Goal: Task Accomplishment & Management: Use online tool/utility

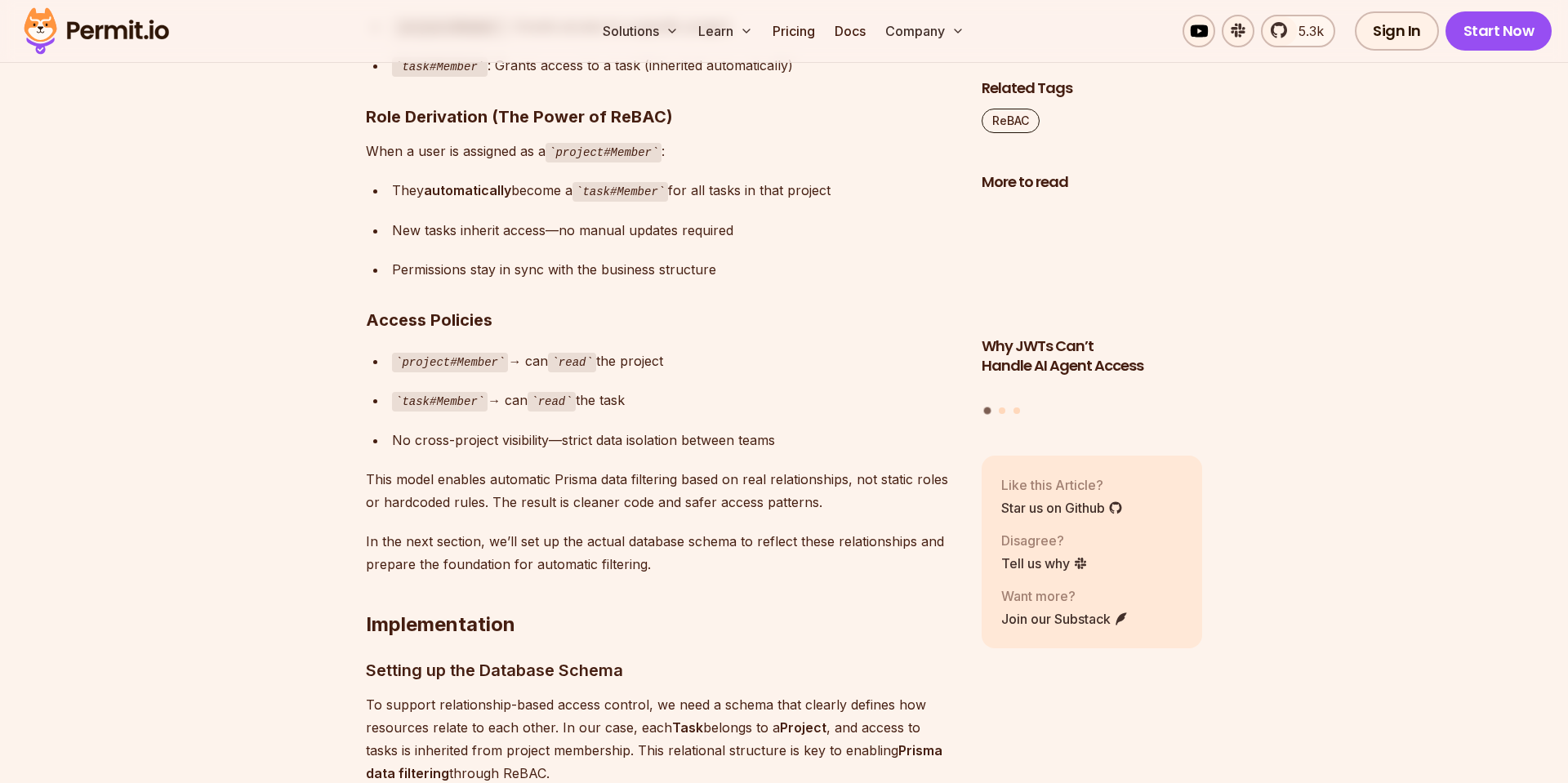
scroll to position [6032, 0]
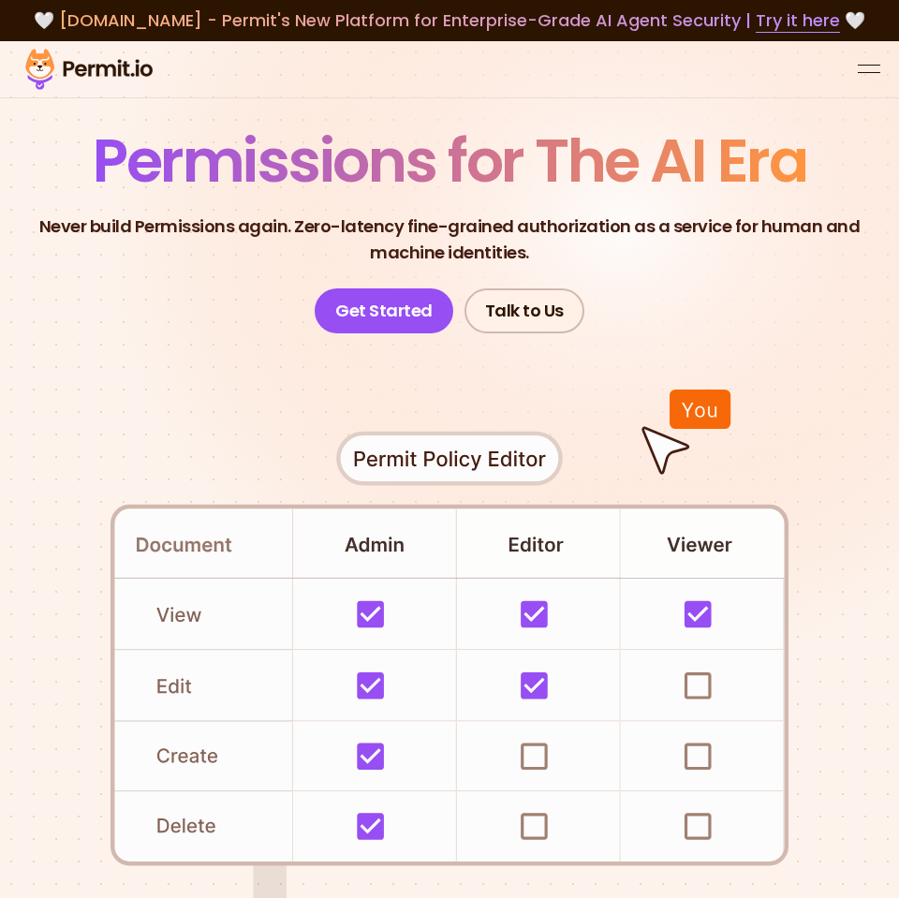
click at [852, 73] on div at bounding box center [449, 69] width 899 height 57
click at [871, 73] on div "open menu" at bounding box center [869, 72] width 22 height 1
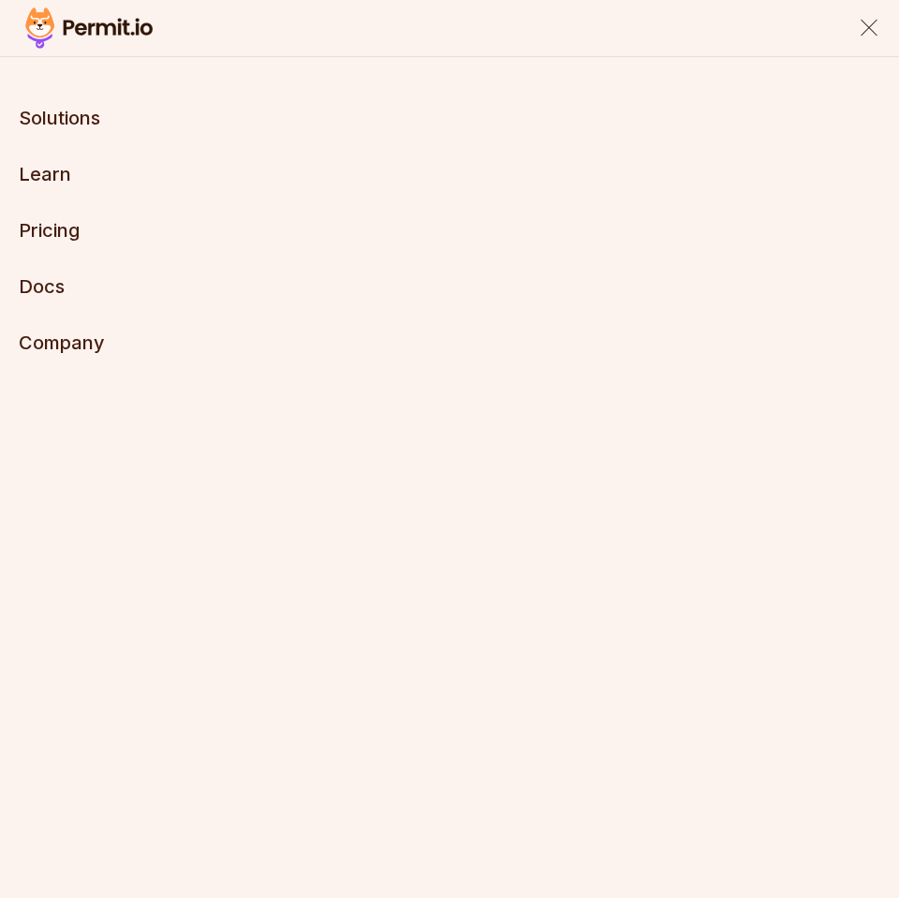
click at [44, 282] on link "Docs" at bounding box center [42, 286] width 46 height 22
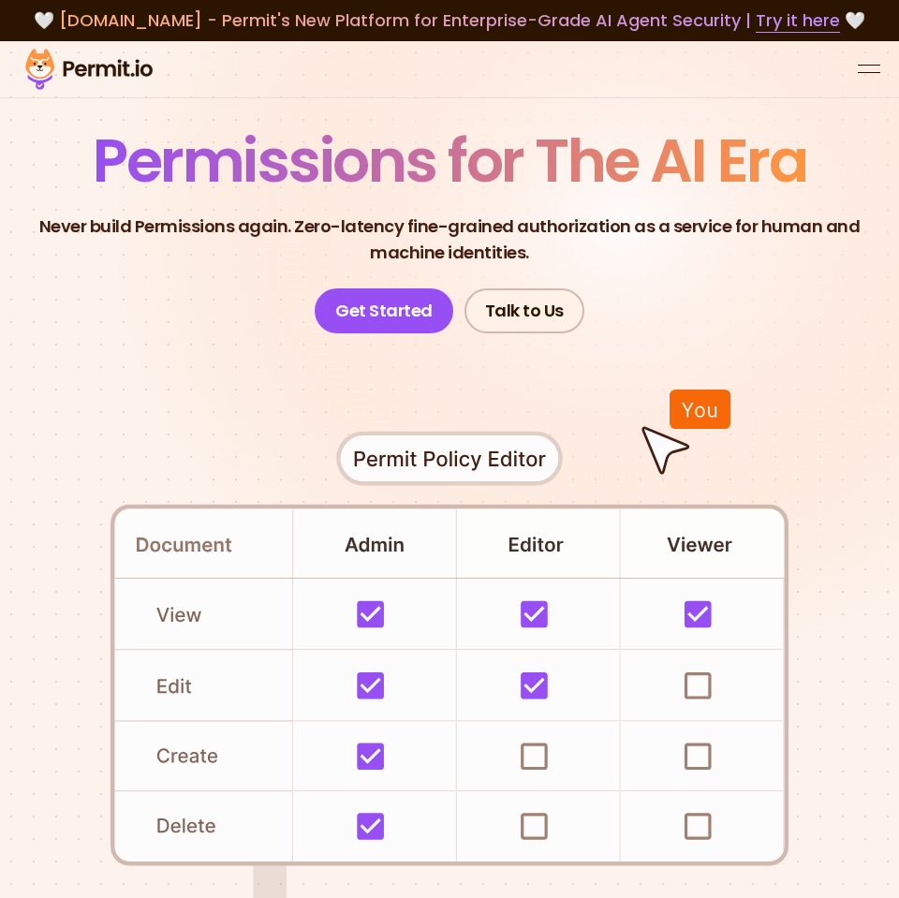
click at [879, 66] on button "open menu" at bounding box center [869, 69] width 22 height 22
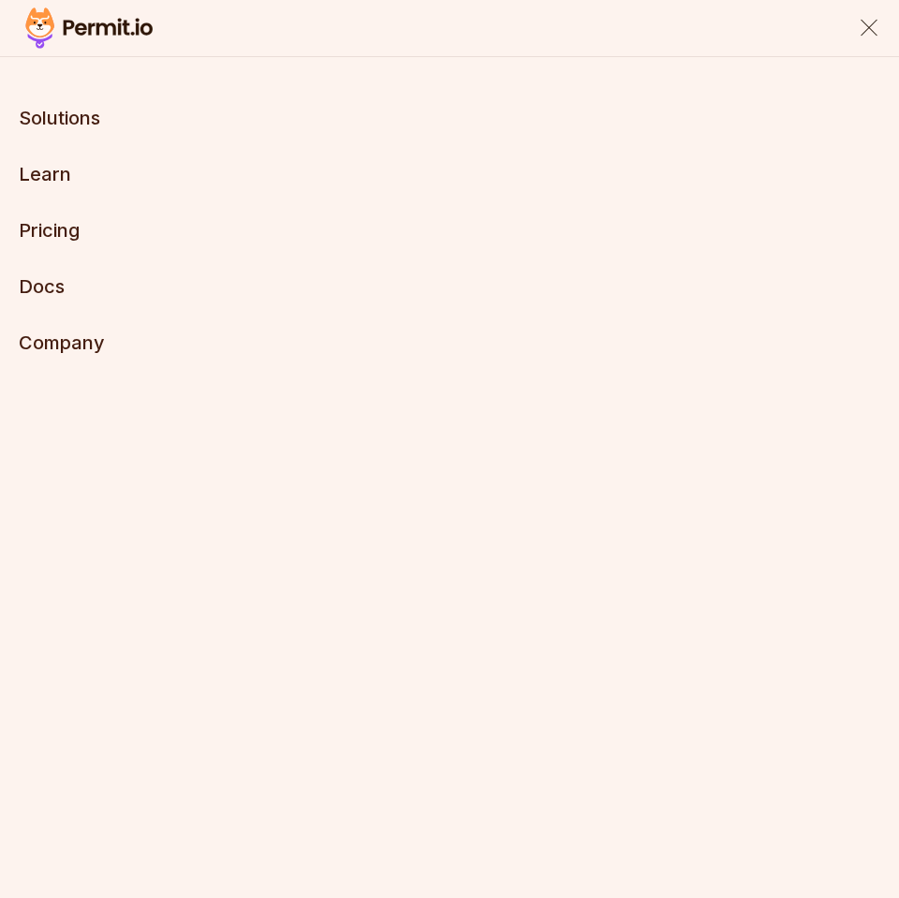
click at [863, 33] on div "close menu" at bounding box center [869, 28] width 17 height 17
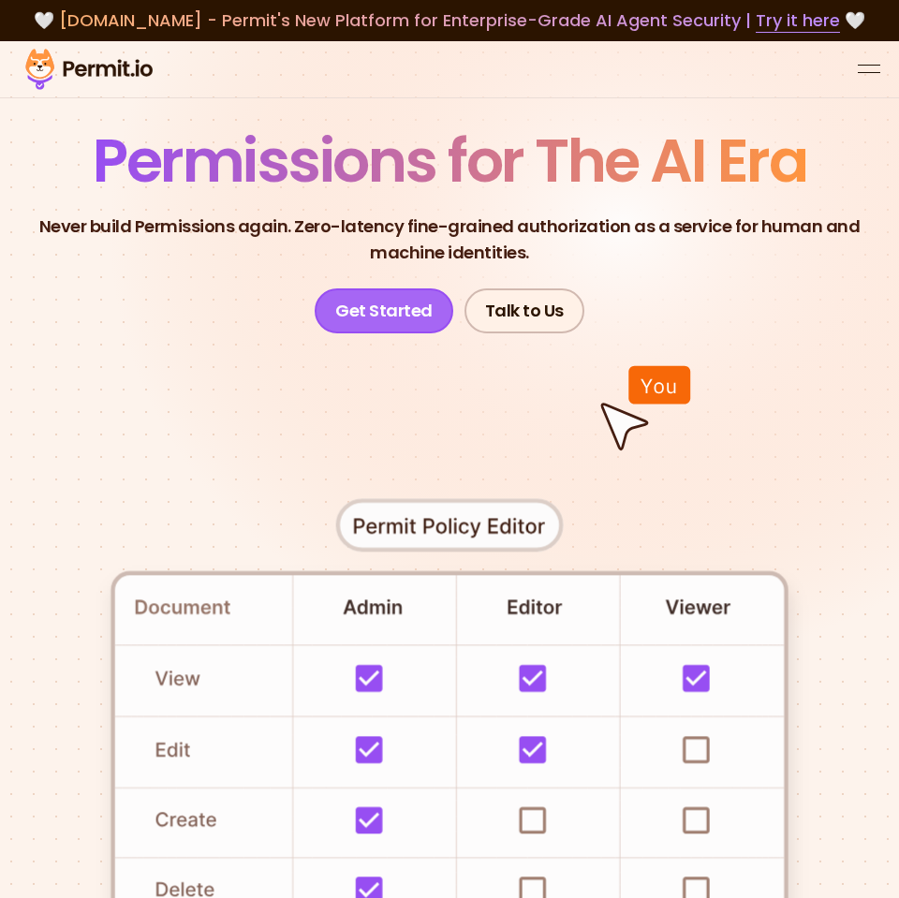
click at [392, 316] on link "Get Started" at bounding box center [384, 310] width 139 height 45
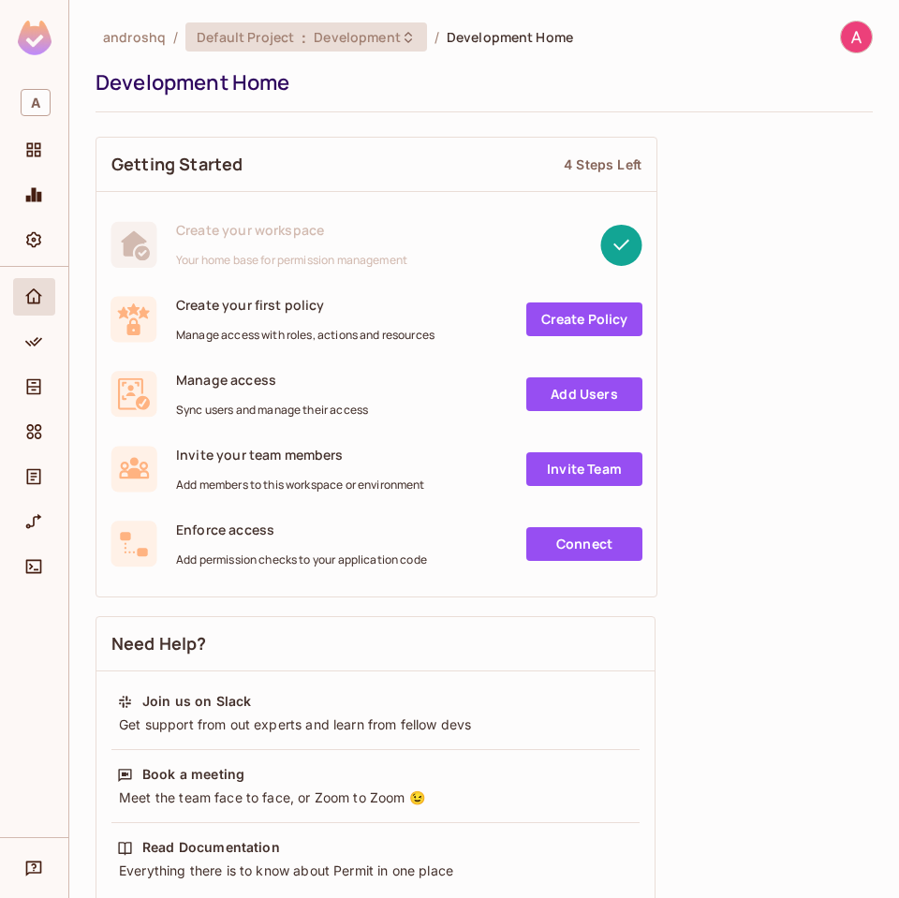
click at [343, 36] on span "Development" at bounding box center [357, 37] width 86 height 18
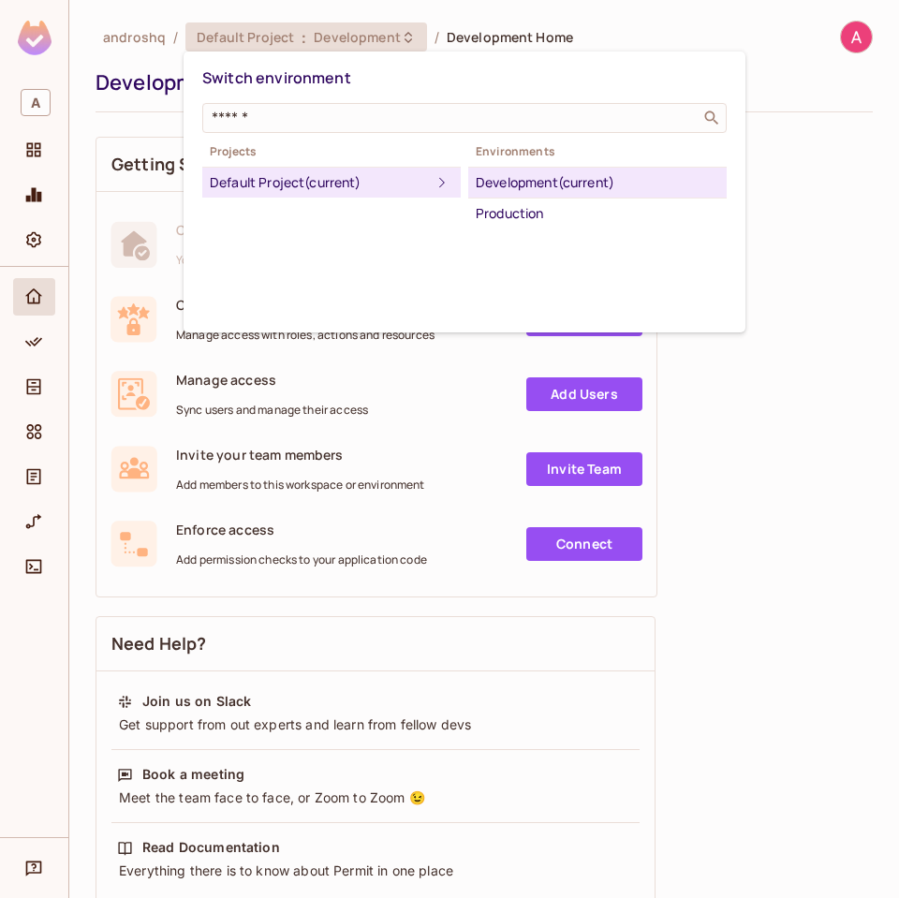
click at [337, 632] on div at bounding box center [449, 449] width 899 height 898
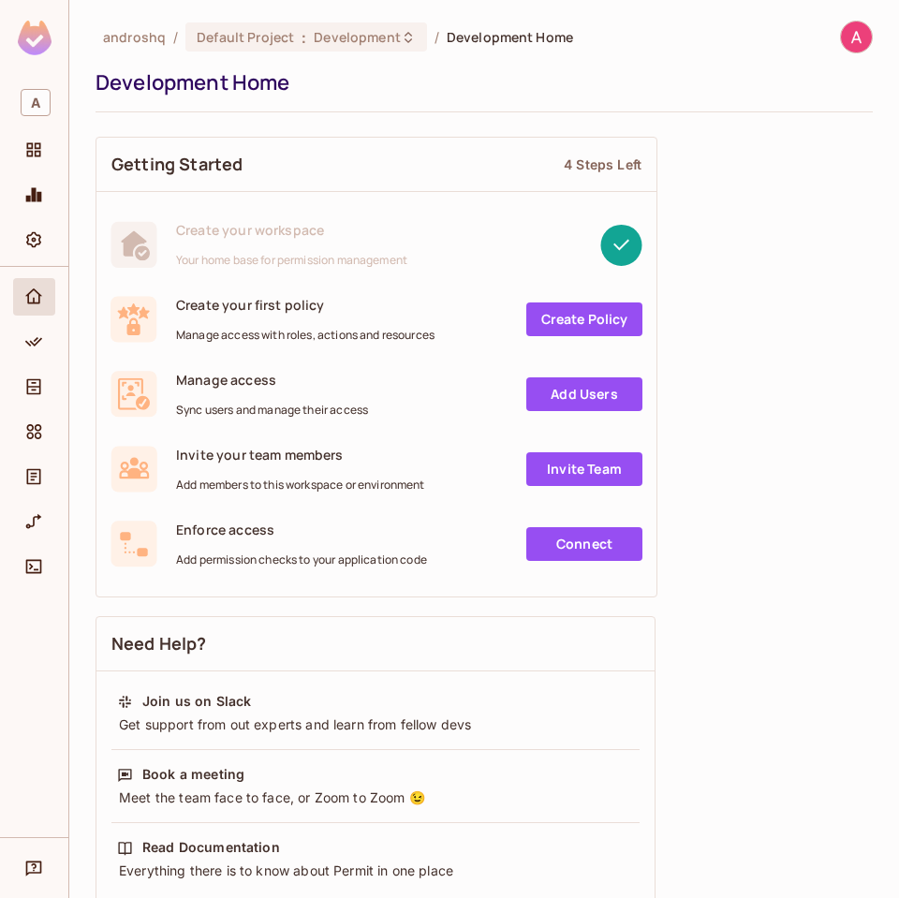
click at [552, 316] on link "Create Policy" at bounding box center [584, 319] width 116 height 34
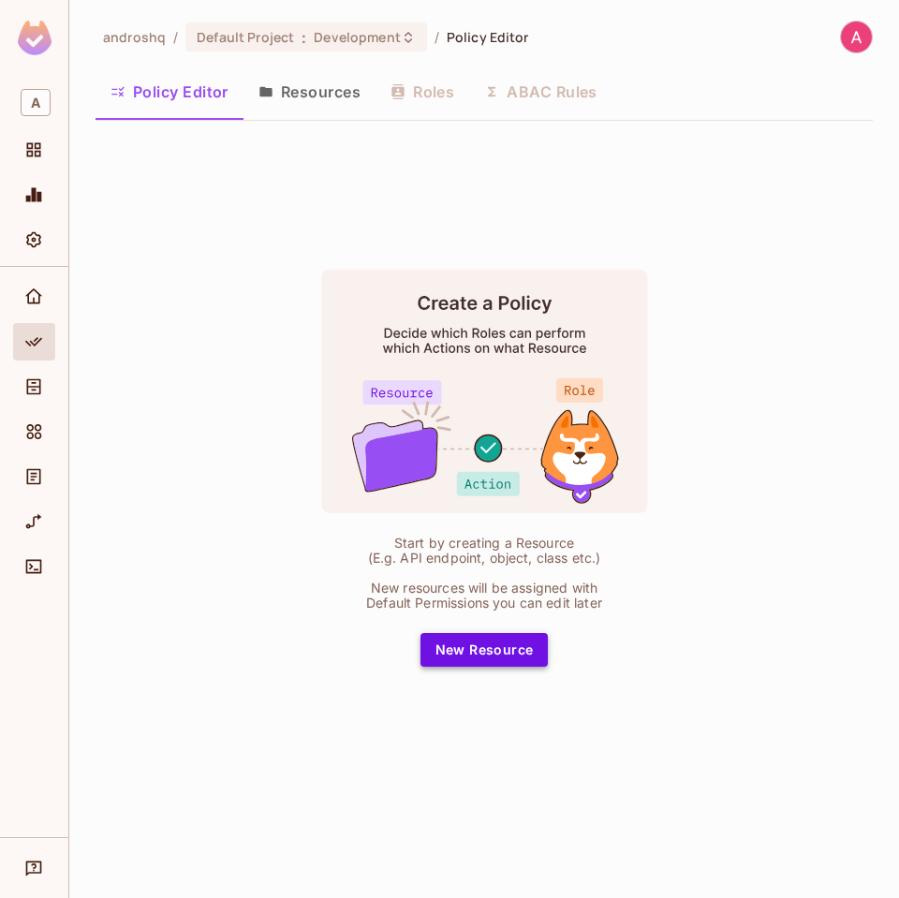
click at [482, 648] on button "New Resource" at bounding box center [484, 650] width 128 height 34
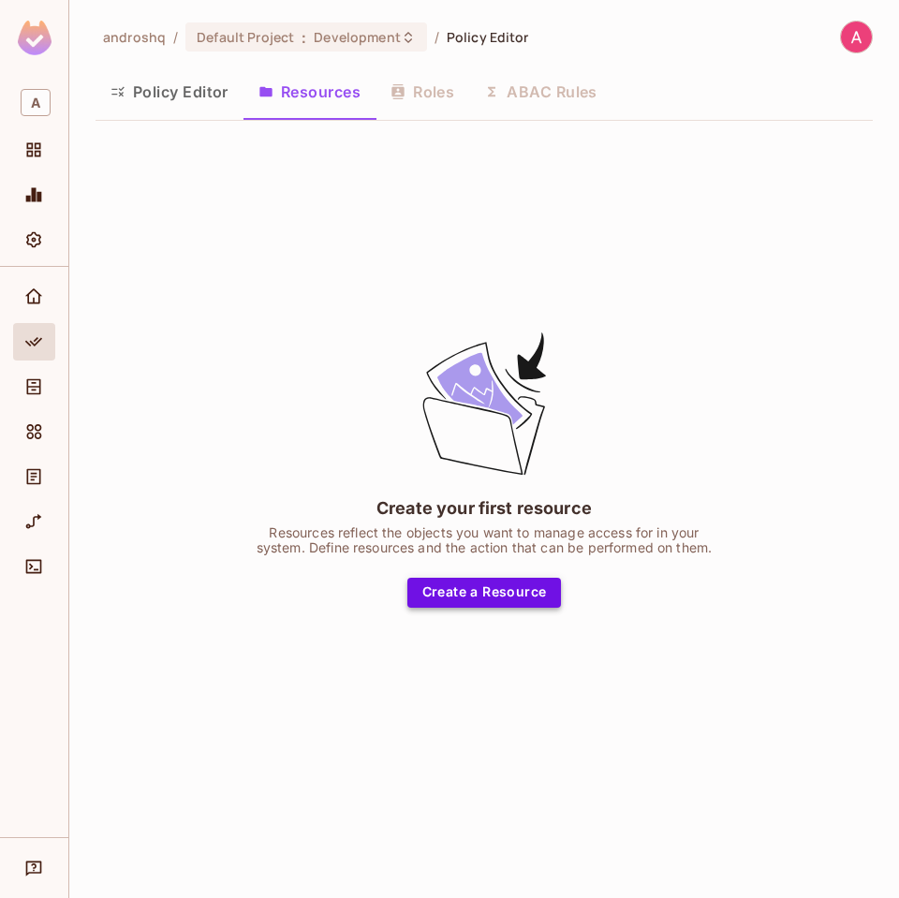
click at [453, 596] on button "Create a Resource" at bounding box center [484, 593] width 155 height 30
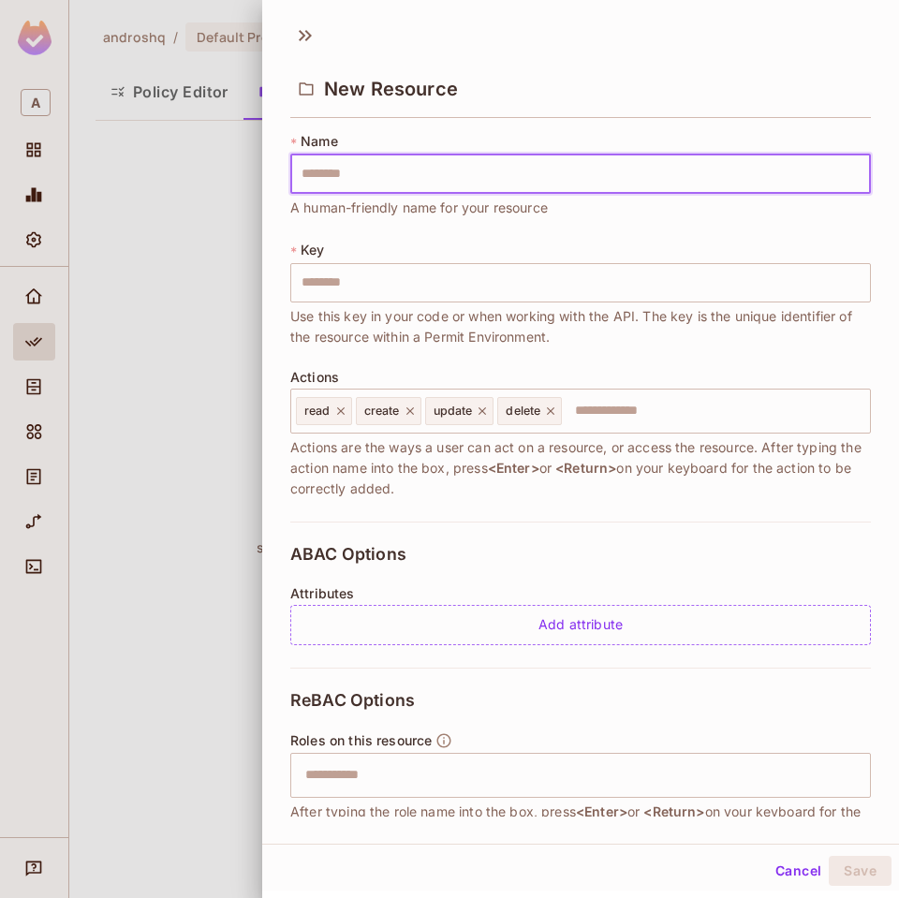
click at [406, 173] on input "text" at bounding box center [580, 174] width 581 height 39
